Goal: Navigation & Orientation: Find specific page/section

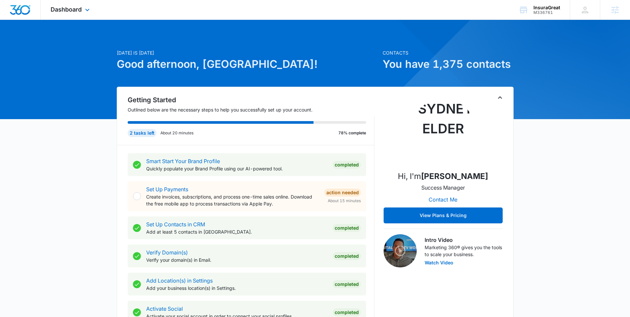
click at [82, 10] on div "Dashboard Apps Reputation Websites Forms CRM Email Social POS Content Ads Intel…" at bounding box center [71, 10] width 61 height 20
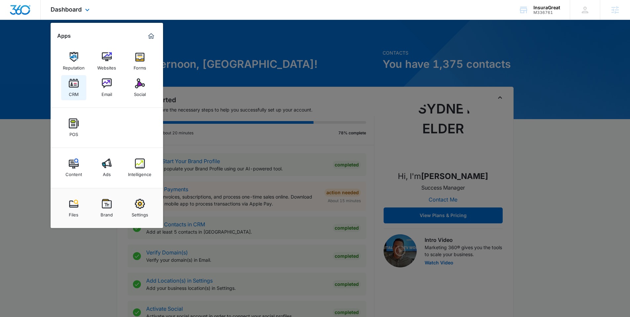
click at [73, 81] on img at bounding box center [74, 83] width 10 height 10
